Goal: Transaction & Acquisition: Purchase product/service

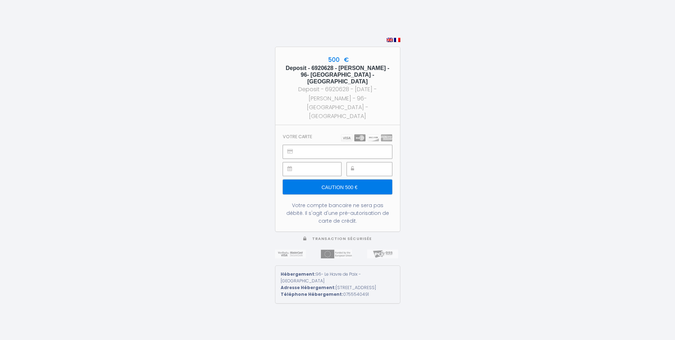
click at [333, 180] on input "Caution 500 €" at bounding box center [337, 186] width 109 height 15
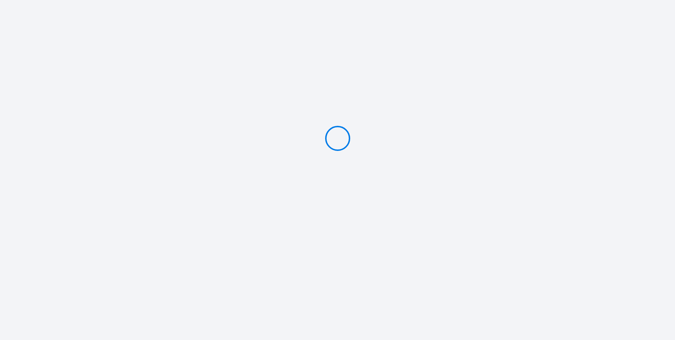
type input "Caution 500 €"
